Goal: Check status: Check status

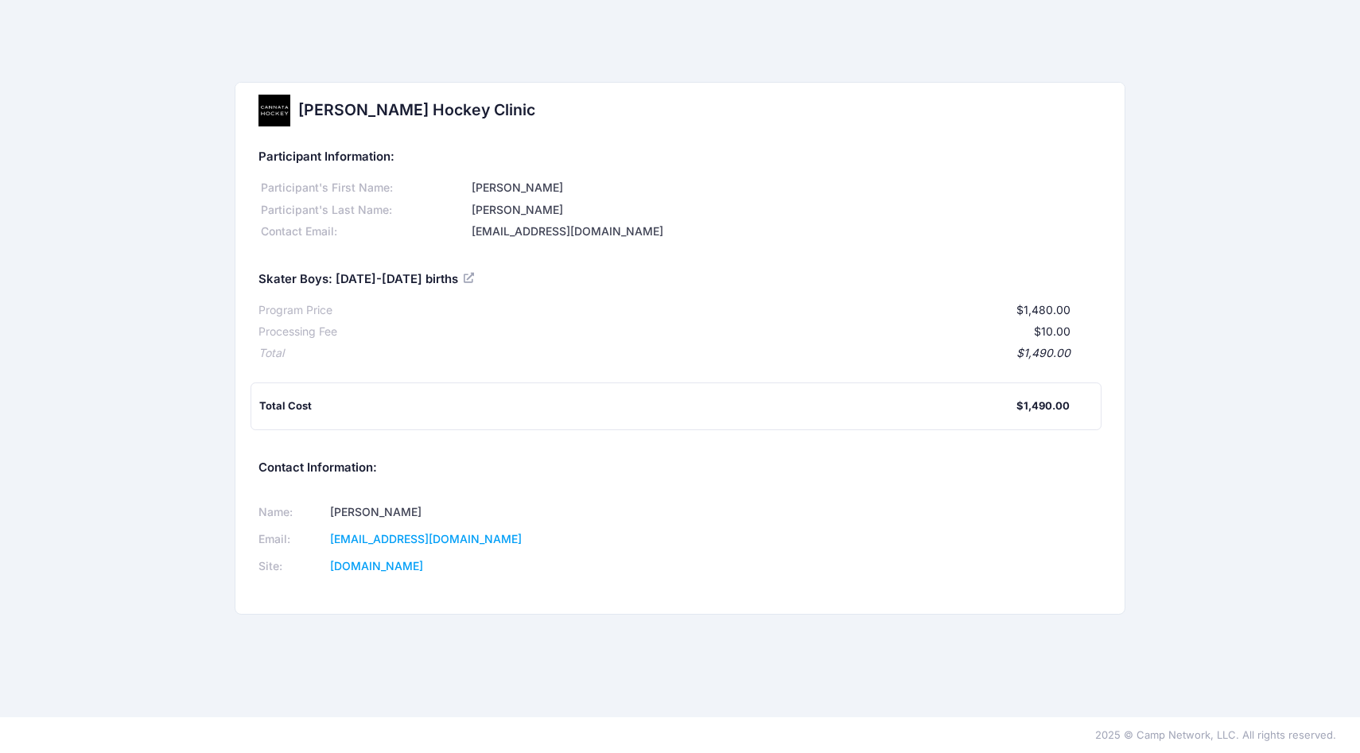
click at [588, 156] on h5 "Participant Information:" at bounding box center [680, 157] width 843 height 14
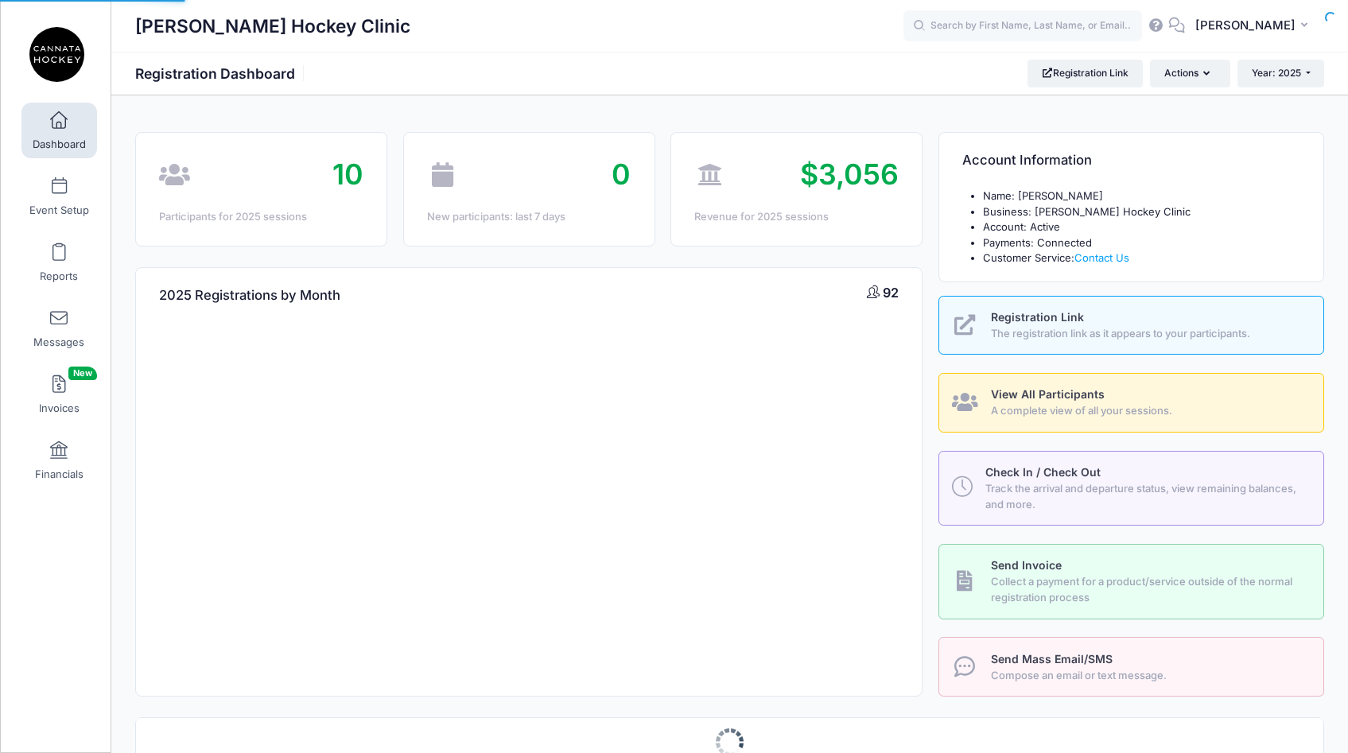
select select
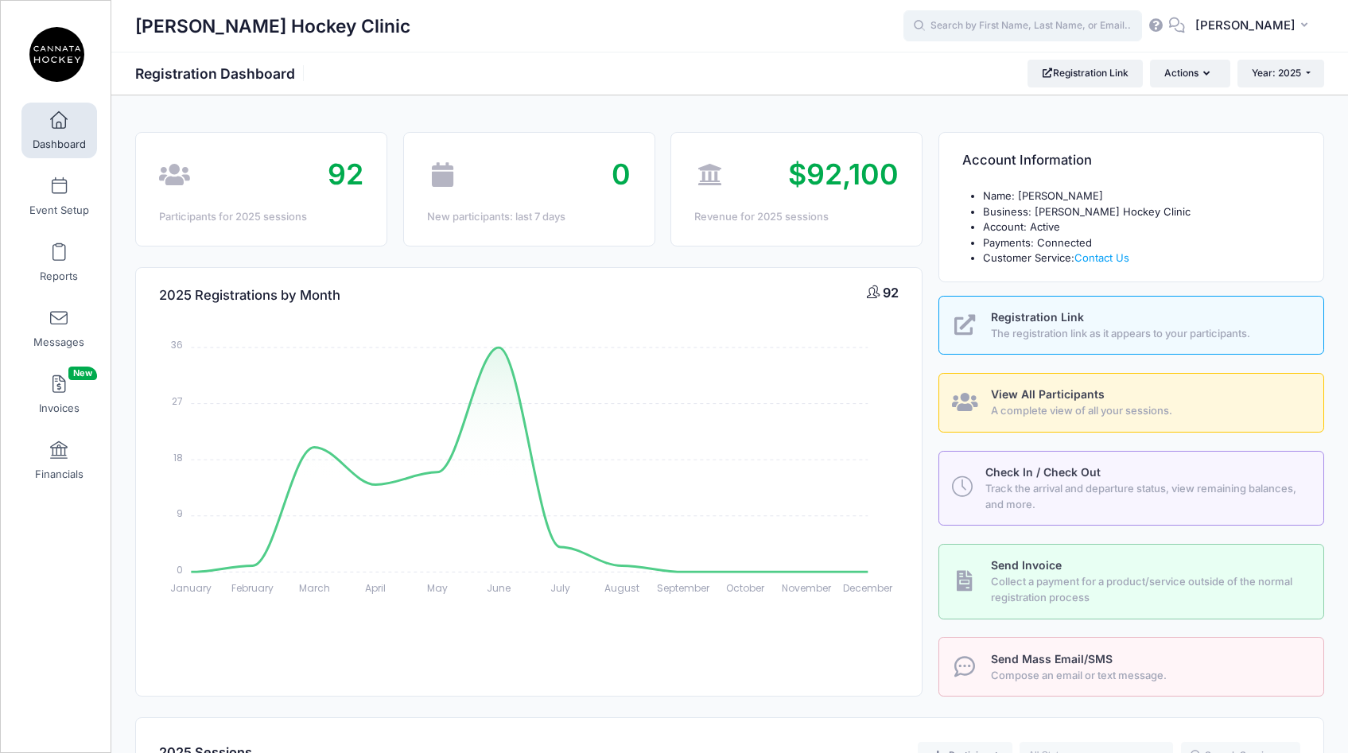
click at [972, 25] on input "text" at bounding box center [1023, 26] width 239 height 32
click at [1014, 64] on strong "[PERSON_NAME]" at bounding box center [1060, 67] width 92 height 14
type input "Jackson Ross (Skater Boys: 2011-2012 births, Jul-07, 2025)"
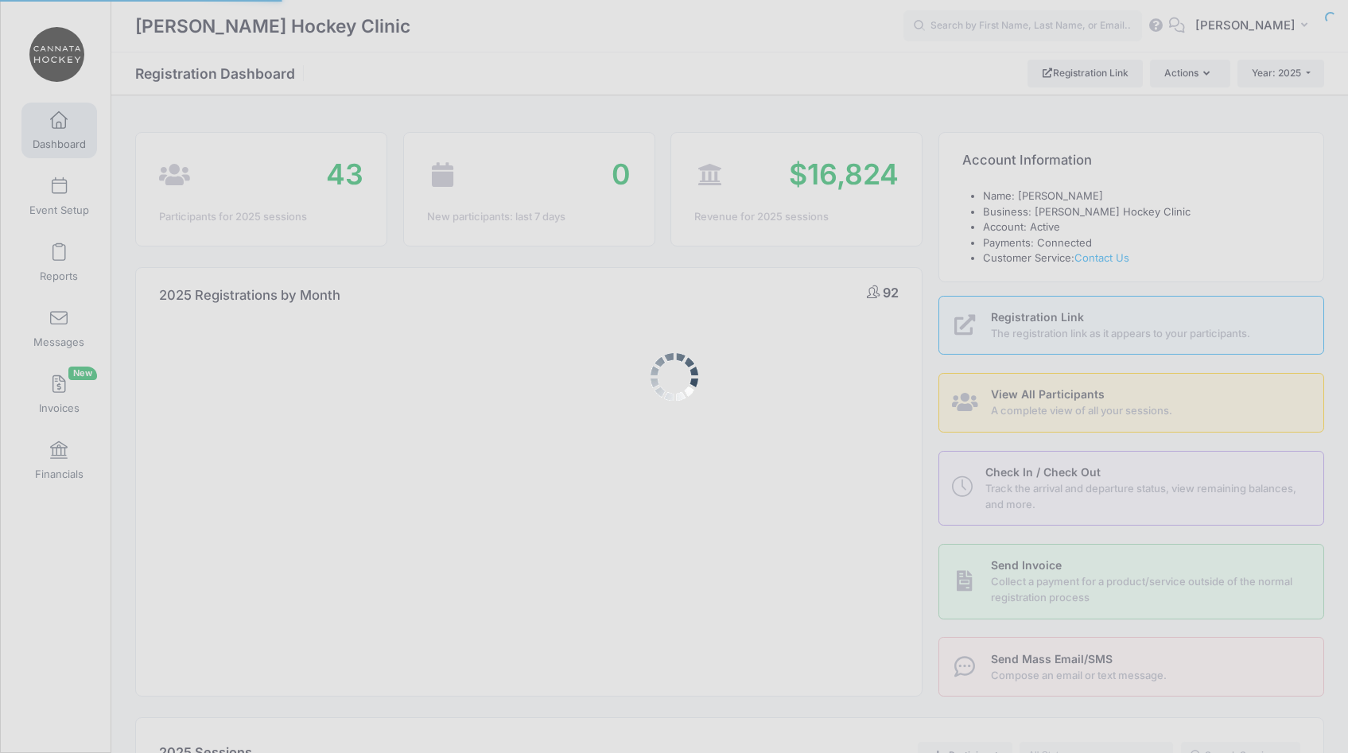
select select
